Goal: Task Accomplishment & Management: Complete application form

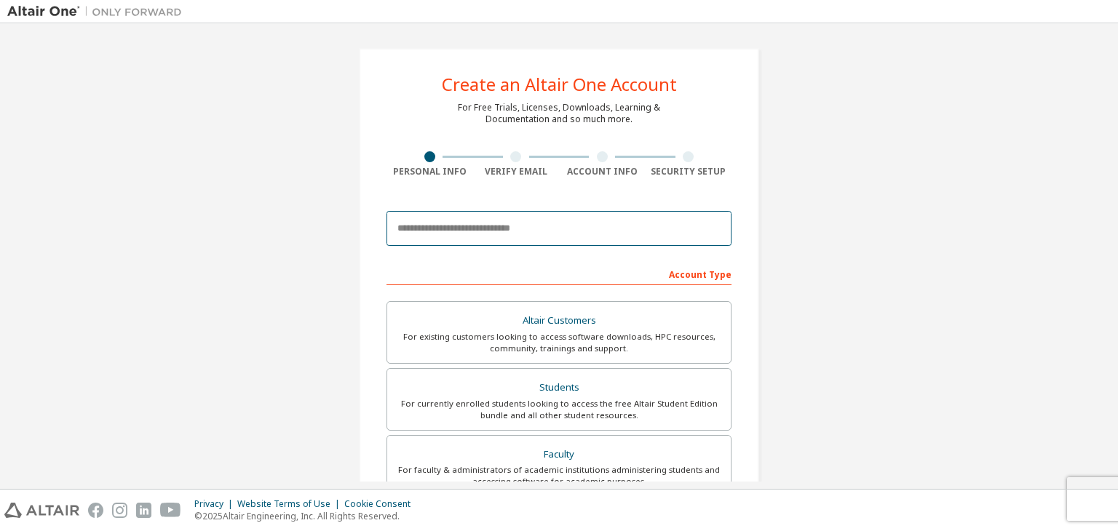
click at [556, 239] on input "email" at bounding box center [558, 228] width 345 height 35
type input "**********"
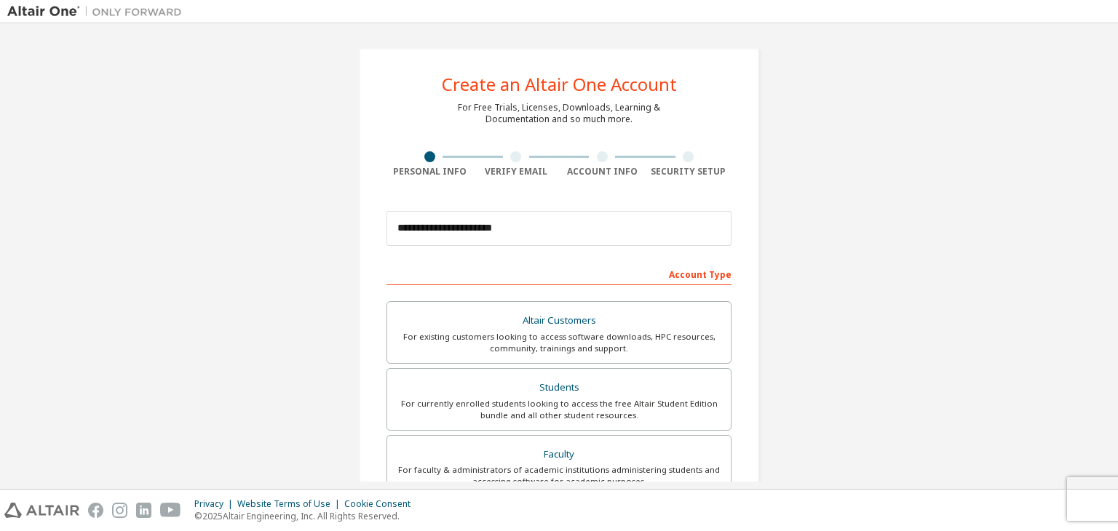
type input "*******"
type input "******"
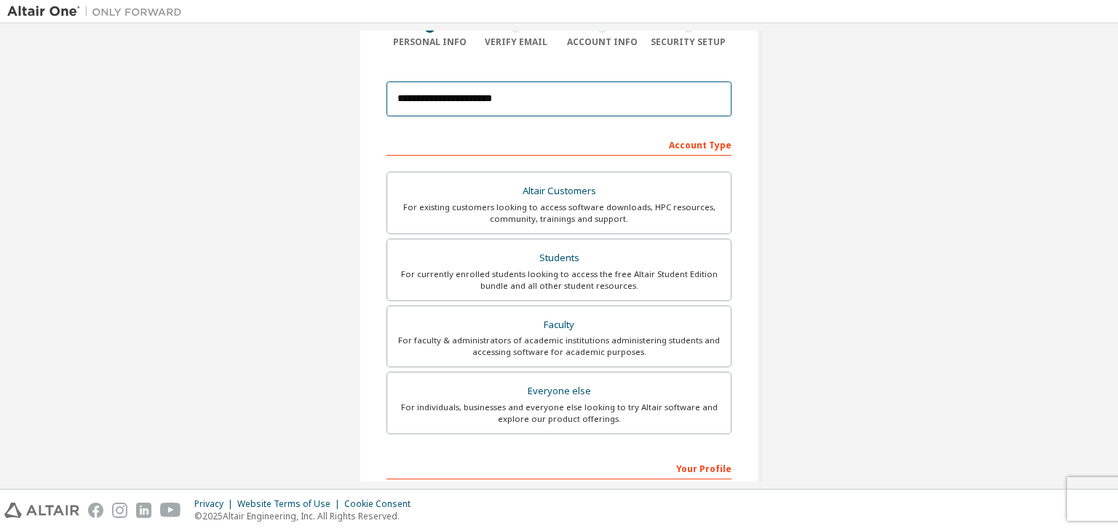
scroll to position [135, 0]
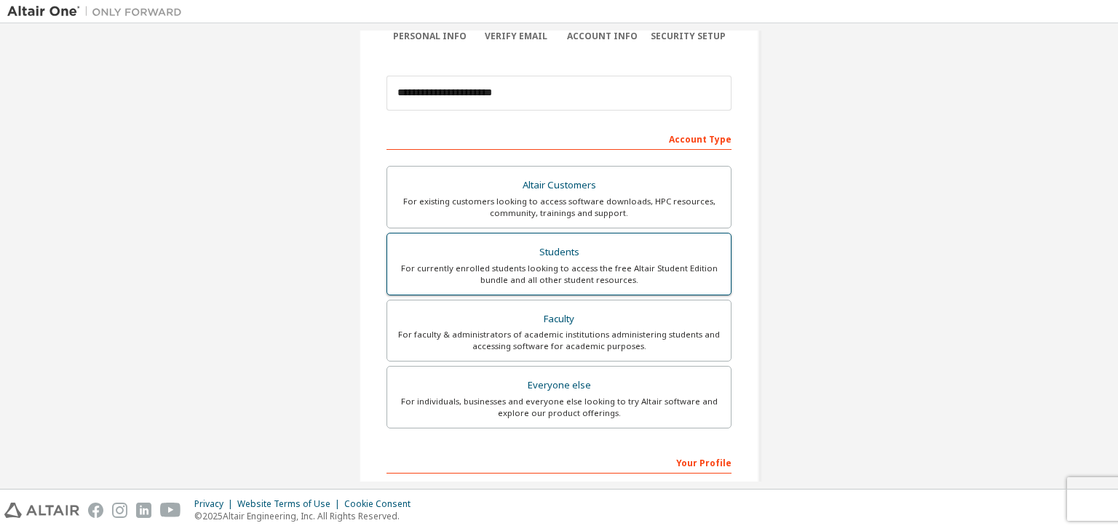
click at [651, 277] on div "For currently enrolled students looking to access the free Altair Student Editi…" at bounding box center [559, 274] width 326 height 23
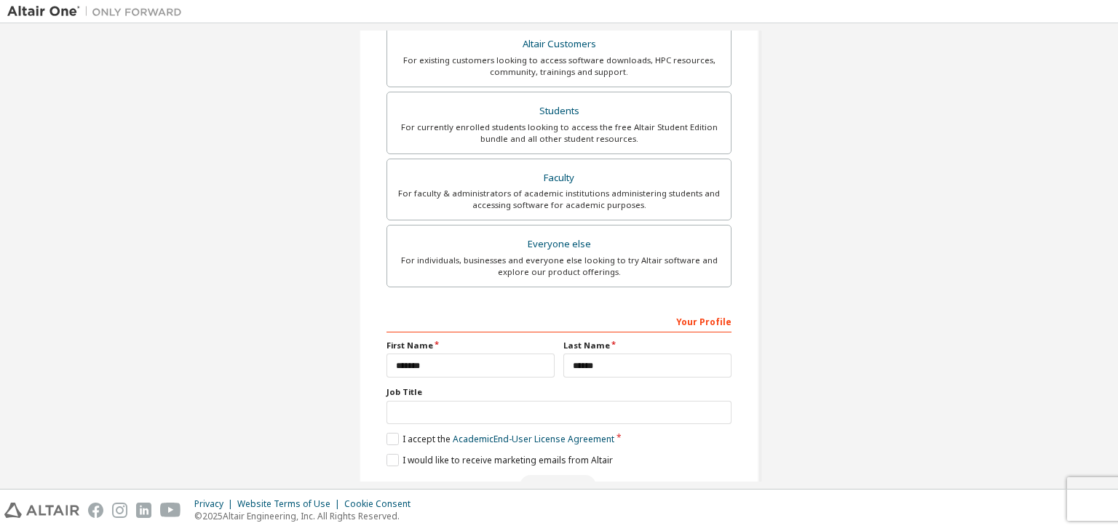
scroll to position [317, 0]
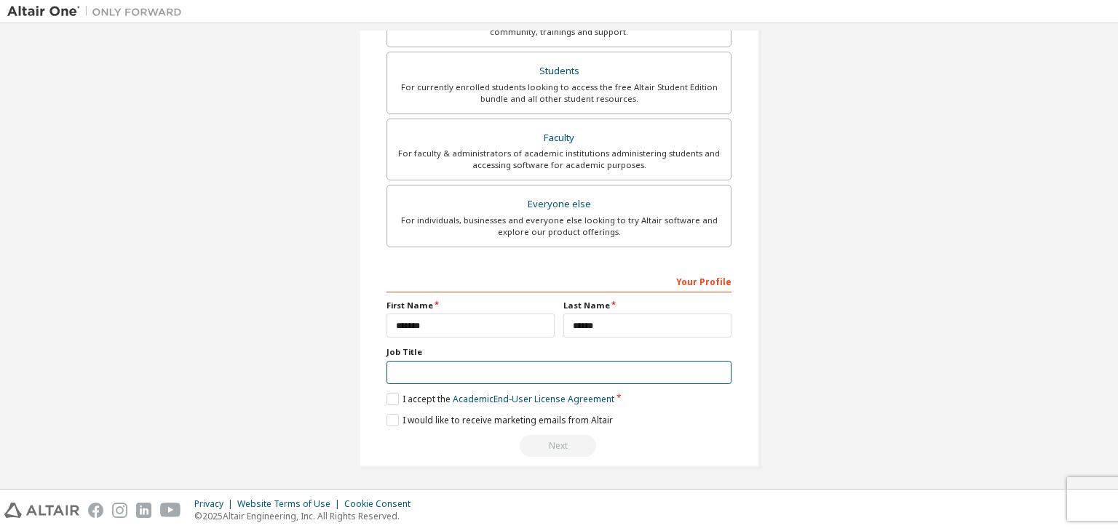
click at [474, 373] on input "text" at bounding box center [558, 373] width 345 height 24
click at [394, 397] on label "I accept the Academic End-User License Agreement" at bounding box center [500, 399] width 228 height 12
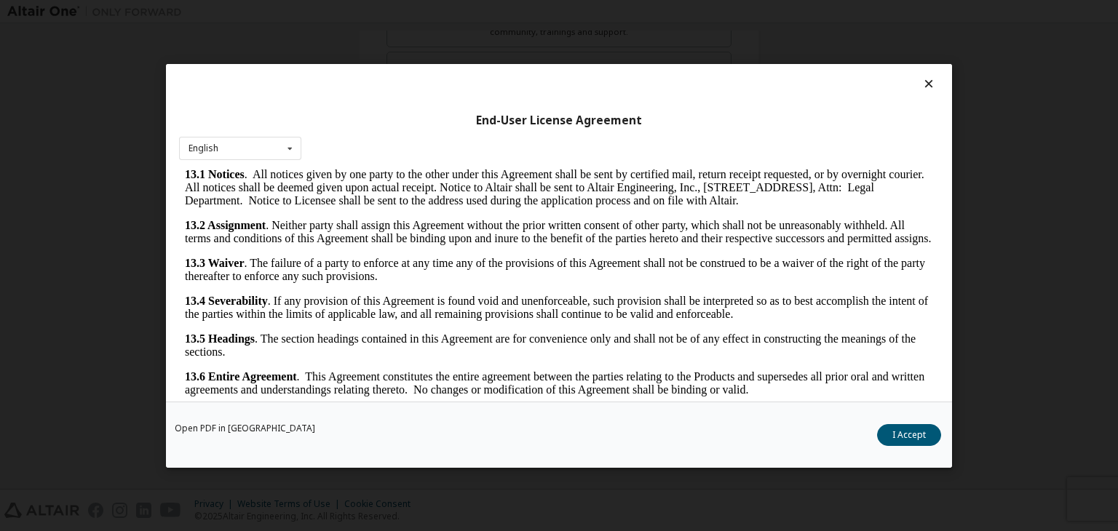
scroll to position [23, 0]
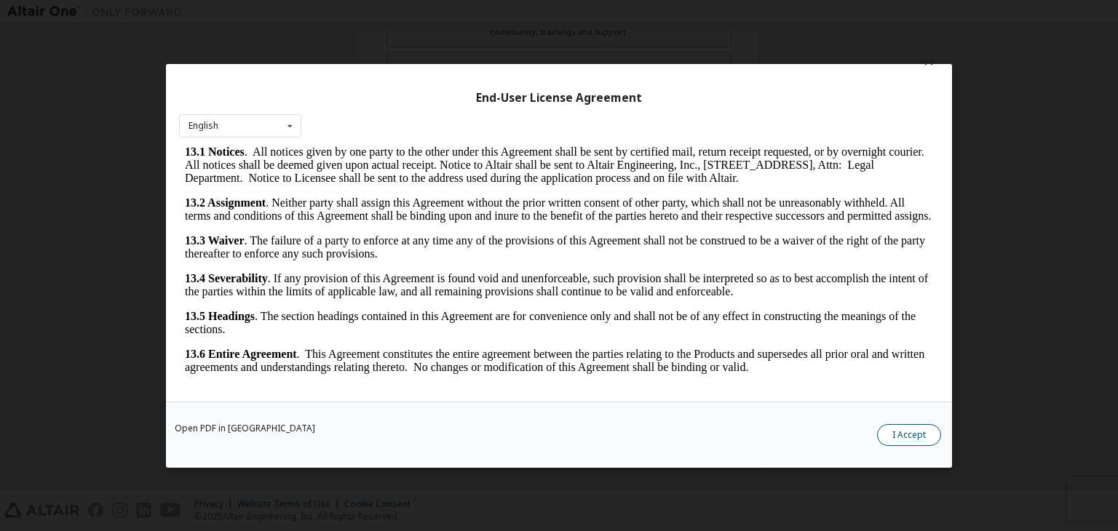
click at [897, 434] on button "I Accept" at bounding box center [909, 435] width 64 height 22
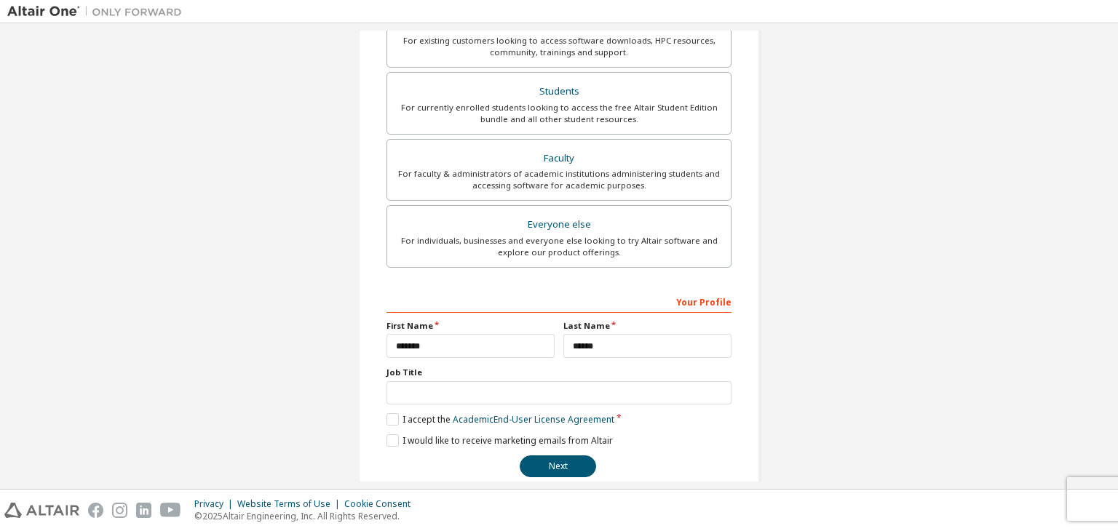
scroll to position [317, 0]
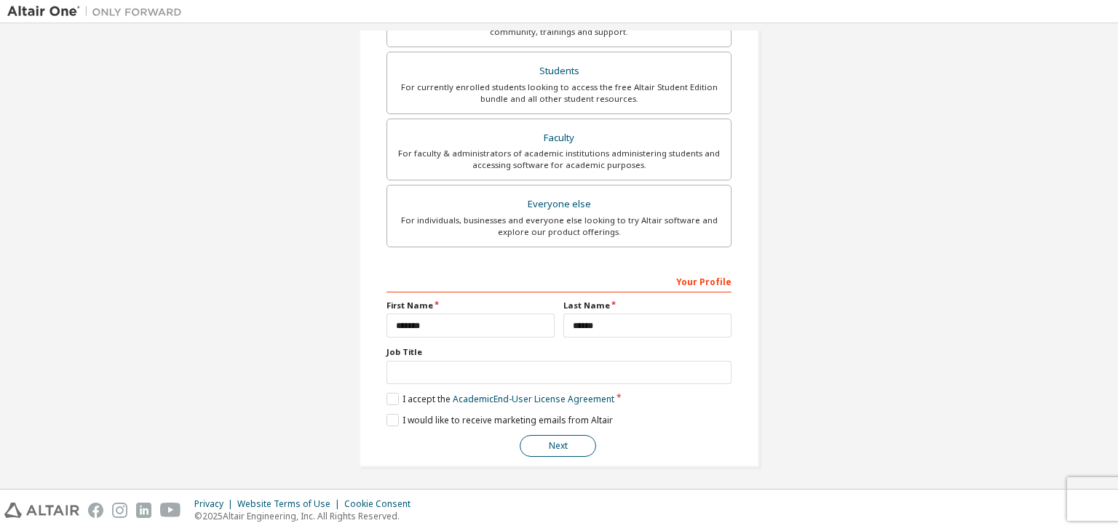
click at [560, 440] on button "Next" at bounding box center [558, 446] width 76 height 22
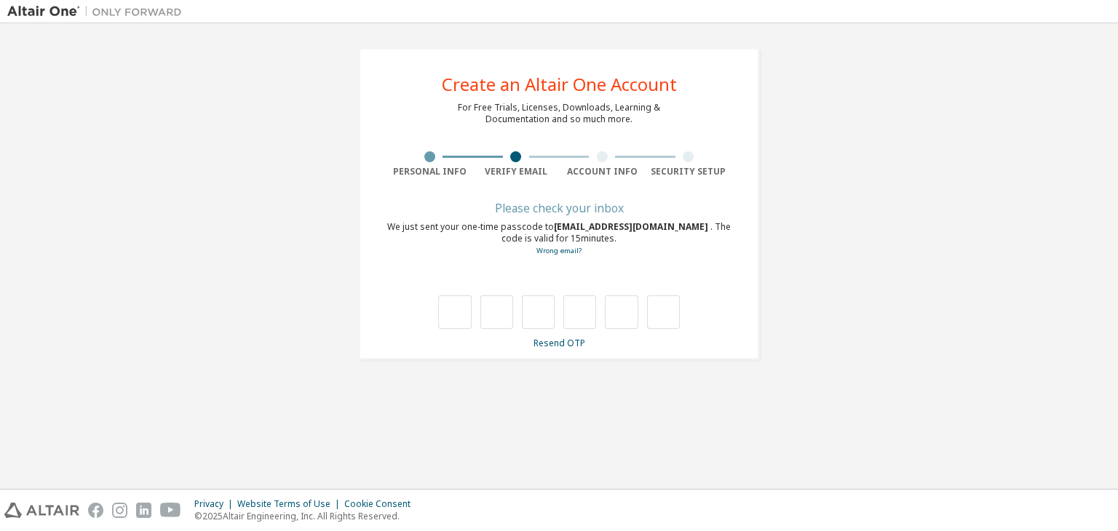
scroll to position [0, 0]
type input "*"
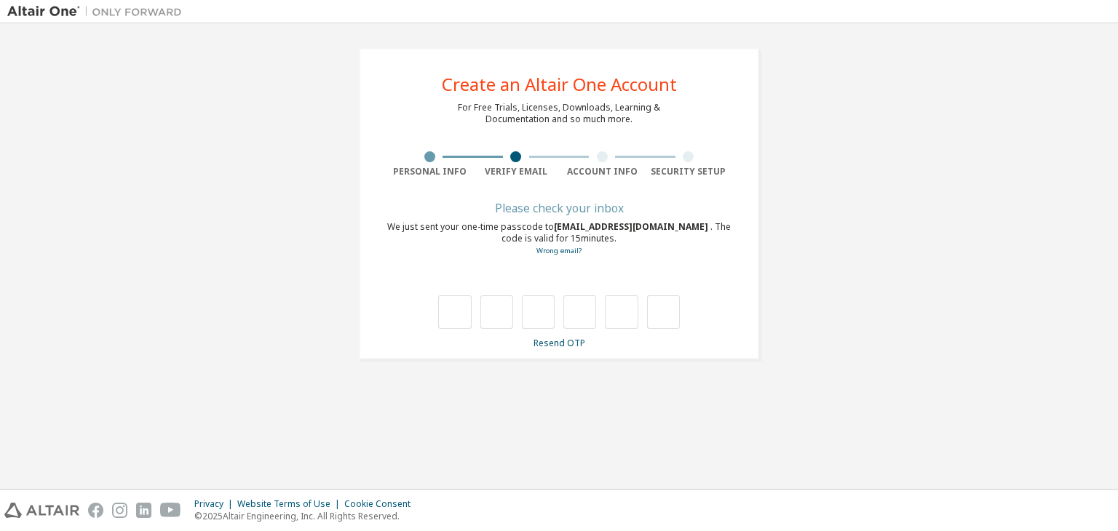
type input "*"
